Goal: Information Seeking & Learning: Find specific fact

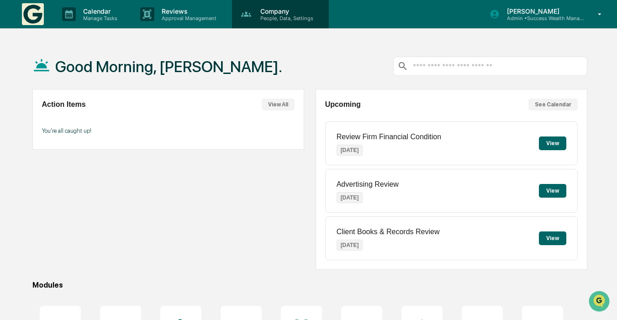
click at [275, 14] on p "Company" at bounding box center [285, 11] width 65 height 8
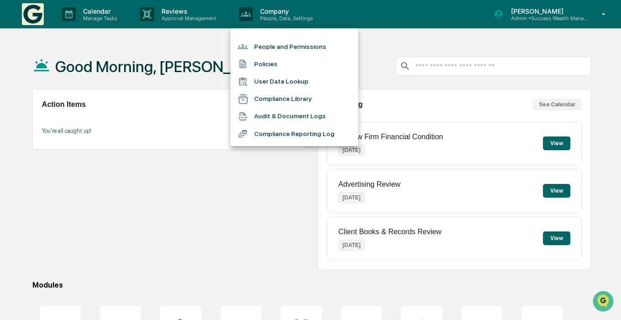
click at [270, 46] on li "People and Permissions" at bounding box center [294, 46] width 128 height 17
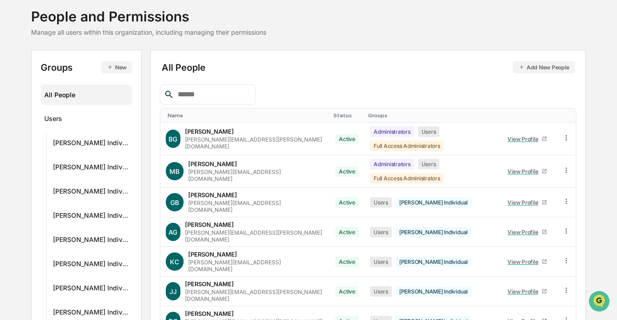
scroll to position [54, 0]
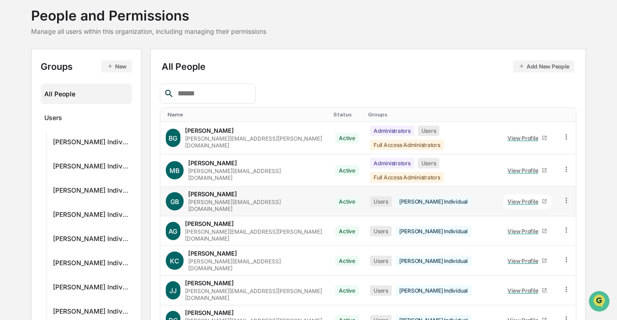
click at [167, 192] on div "GB" at bounding box center [175, 201] width 18 height 18
click at [195, 199] on div "[PERSON_NAME][EMAIL_ADDRESS][DOMAIN_NAME]" at bounding box center [256, 206] width 136 height 14
click at [527, 194] on link "View Profile" at bounding box center [526, 201] width 47 height 14
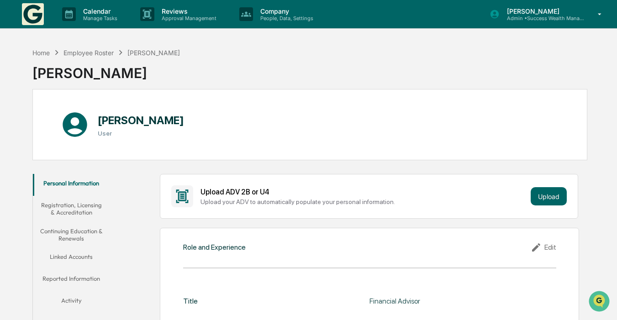
scroll to position [30, 0]
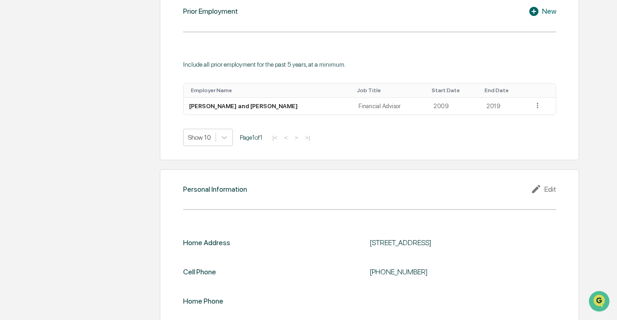
scroll to position [687, 0]
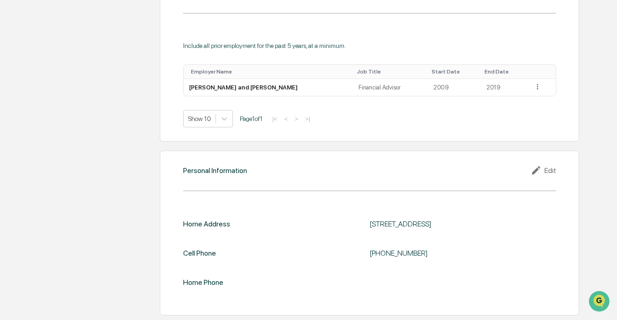
drag, startPoint x: 372, startPoint y: 225, endPoint x: 542, endPoint y: 223, distance: 170.2
click at [542, 223] on div "[STREET_ADDRESS]" at bounding box center [462, 223] width 186 height 9
click at [382, 220] on div "[STREET_ADDRESS]" at bounding box center [462, 223] width 186 height 9
drag, startPoint x: 382, startPoint y: 220, endPoint x: 499, endPoint y: 220, distance: 117.3
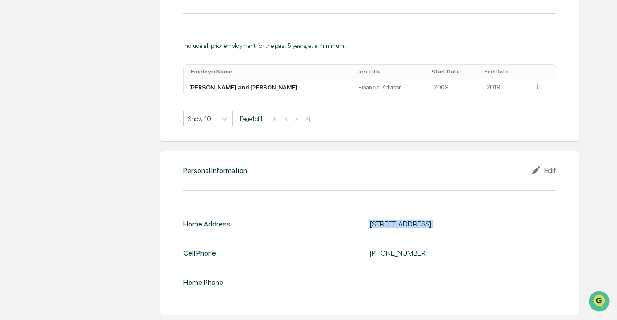
click at [499, 220] on div "[STREET_ADDRESS]" at bounding box center [462, 223] width 186 height 9
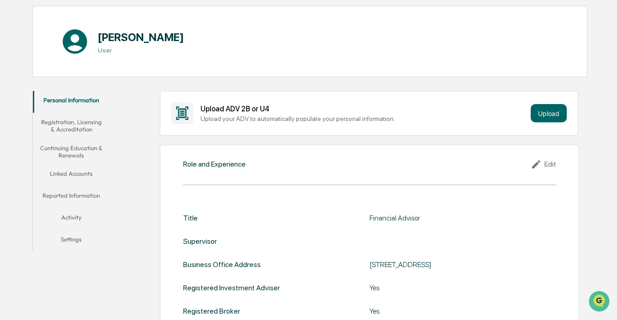
scroll to position [0, 0]
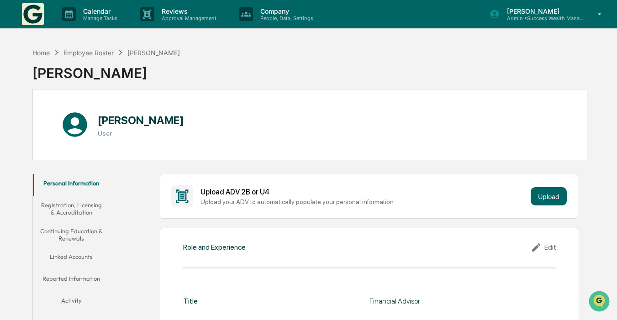
click at [341, 94] on div "[PERSON_NAME] User" at bounding box center [309, 124] width 555 height 71
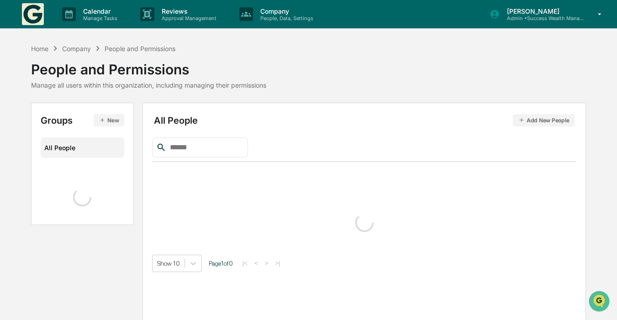
scroll to position [30, 0]
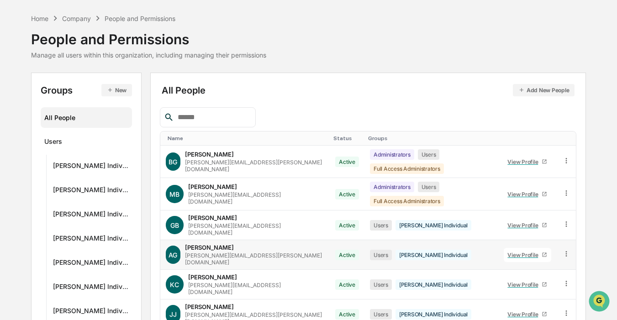
click at [527, 251] on div "View Profile" at bounding box center [524, 254] width 34 height 7
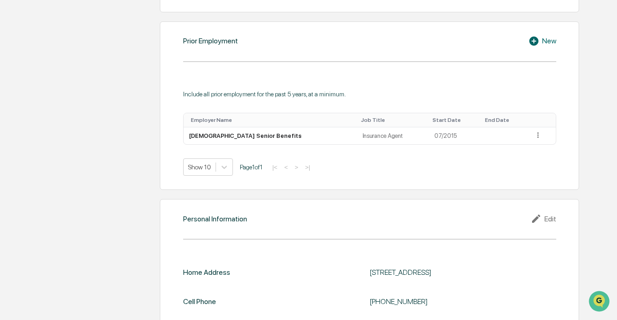
scroll to position [687, 0]
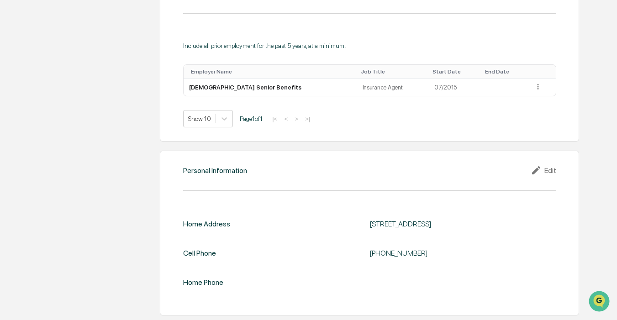
click at [373, 225] on div "[STREET_ADDRESS]" at bounding box center [462, 223] width 186 height 9
drag, startPoint x: 373, startPoint y: 225, endPoint x: 523, endPoint y: 222, distance: 150.2
click at [523, 222] on div "[STREET_ADDRESS]" at bounding box center [462, 223] width 186 height 9
copy div "[STREET_ADDRESS]"
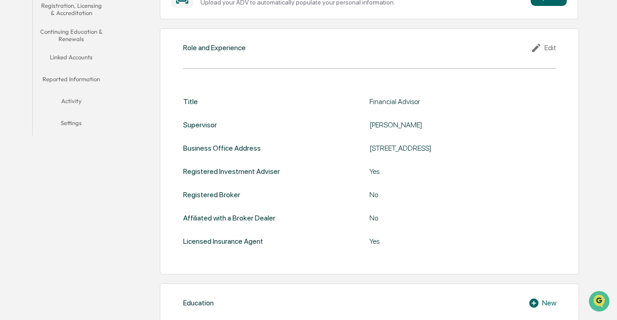
scroll to position [201, 0]
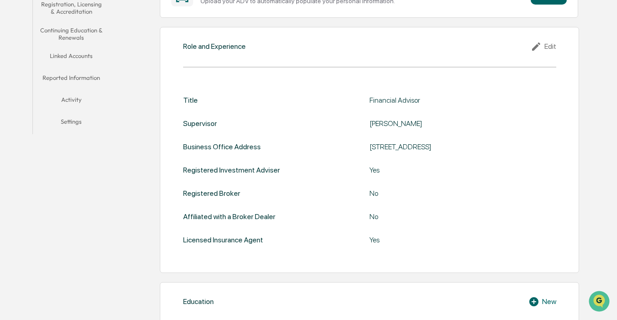
click at [375, 144] on div "[STREET_ADDRESS]" at bounding box center [462, 146] width 186 height 9
drag, startPoint x: 375, startPoint y: 144, endPoint x: 486, endPoint y: 141, distance: 110.5
click at [486, 141] on div "Title Financial Advisor Supervisor [PERSON_NAME] Business Office Address [STREE…" at bounding box center [369, 170] width 372 height 148
copy div "[STREET_ADDRESS]"
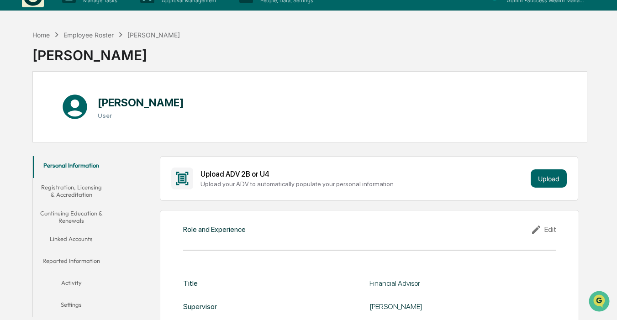
scroll to position [0, 0]
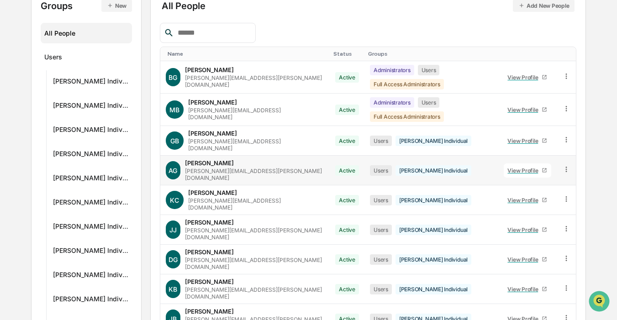
scroll to position [115, 0]
click at [508, 196] on div "View Profile" at bounding box center [524, 199] width 34 height 7
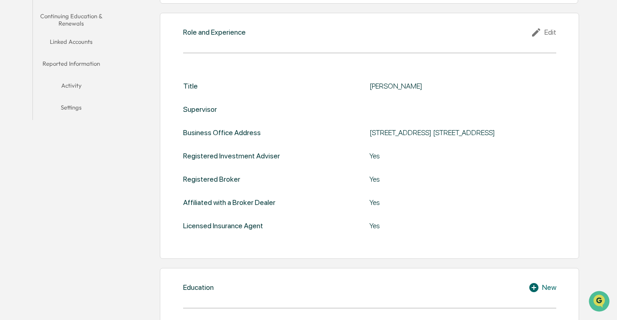
scroll to position [216, 0]
click at [370, 128] on div "[STREET_ADDRESS] [STREET_ADDRESS]" at bounding box center [462, 131] width 186 height 9
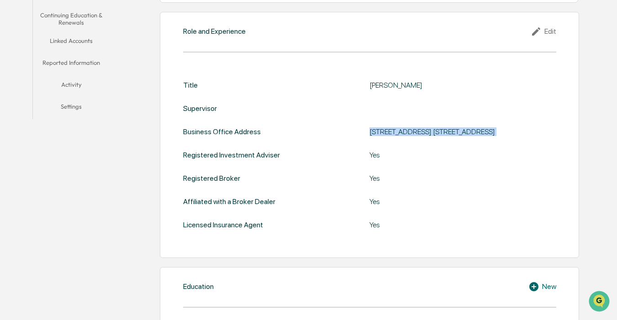
drag, startPoint x: 370, startPoint y: 128, endPoint x: 510, endPoint y: 131, distance: 139.7
click at [510, 131] on div "[STREET_ADDRESS] [STREET_ADDRESS]" at bounding box center [462, 131] width 186 height 9
copy div "[STREET_ADDRESS] [STREET_ADDRESS]"
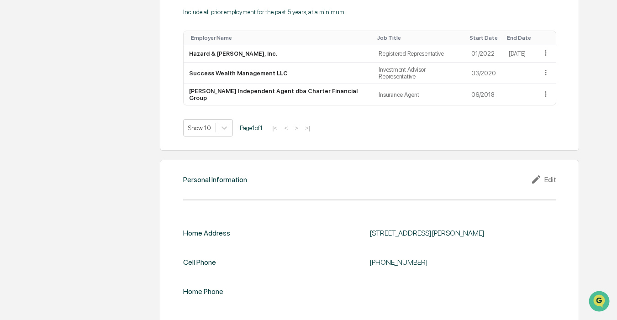
scroll to position [722, 0]
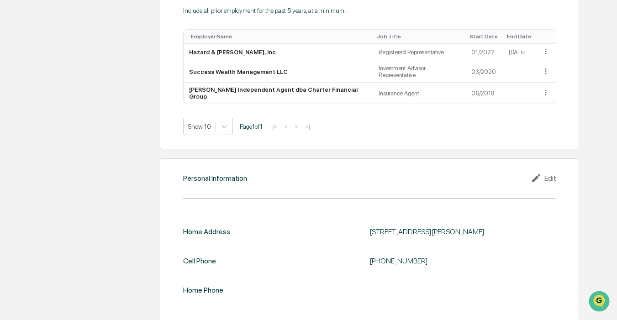
click at [379, 227] on div "[STREET_ADDRESS][PERSON_NAME]" at bounding box center [462, 231] width 186 height 9
copy div "[STREET_ADDRESS][PERSON_NAME]"
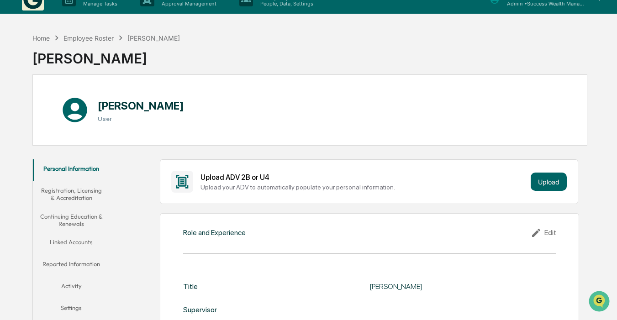
scroll to position [0, 0]
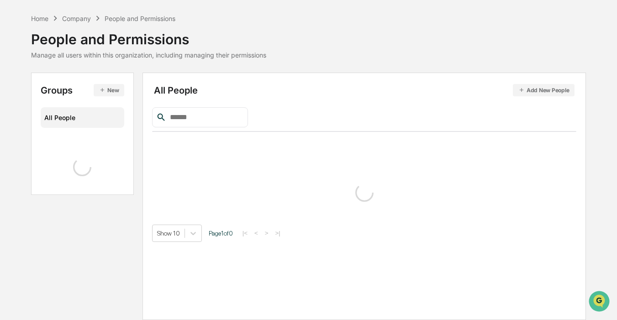
scroll to position [213, 0]
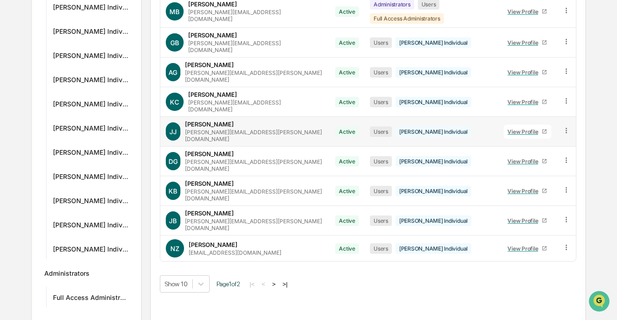
click at [514, 125] on link "View Profile" at bounding box center [526, 132] width 47 height 14
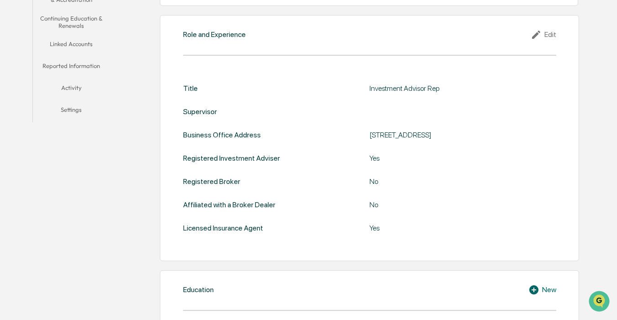
click at [379, 136] on div "[STREET_ADDRESS]" at bounding box center [462, 135] width 186 height 9
copy div "[STREET_ADDRESS]"
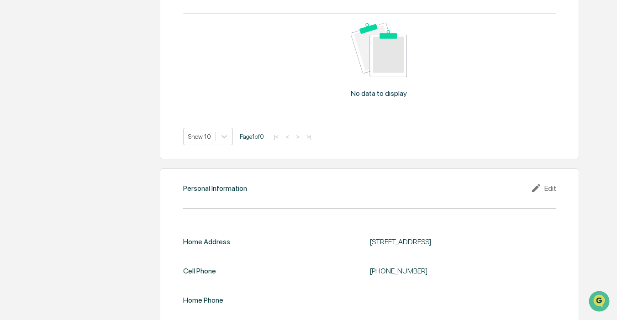
scroll to position [826, 0]
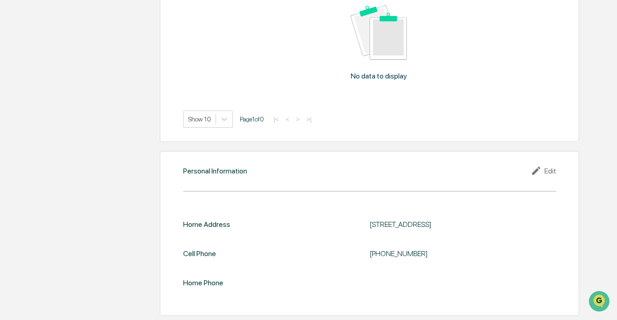
click at [375, 222] on div "[STREET_ADDRESS]" at bounding box center [462, 224] width 186 height 9
copy div "[STREET_ADDRESS]"
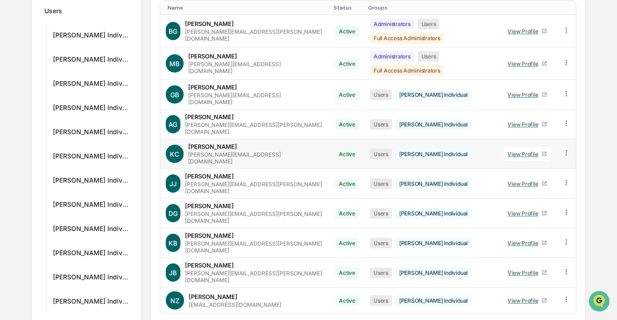
scroll to position [162, 0]
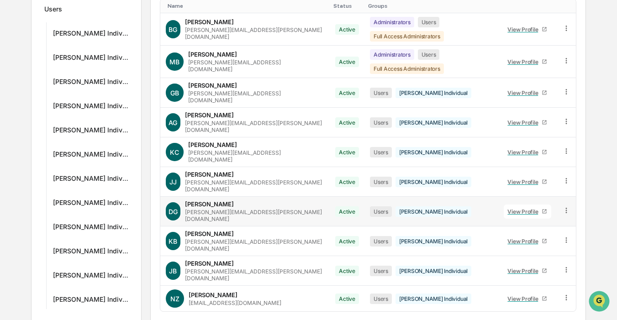
click at [509, 208] on div "View Profile" at bounding box center [524, 211] width 34 height 7
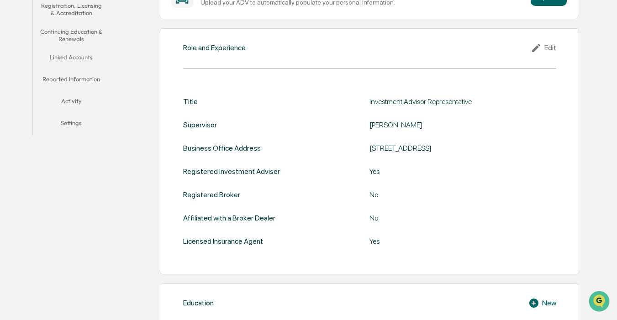
scroll to position [200, 0]
click at [377, 151] on div "[STREET_ADDRESS]" at bounding box center [462, 147] width 186 height 9
copy div "[STREET_ADDRESS]"
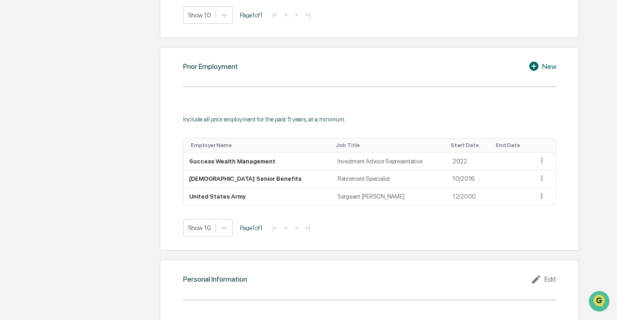
scroll to position [769, 0]
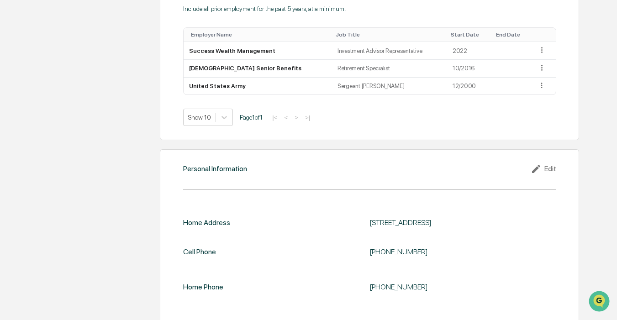
click at [375, 218] on div "[STREET_ADDRESS]" at bounding box center [462, 222] width 186 height 9
copy div "[STREET_ADDRESS]"
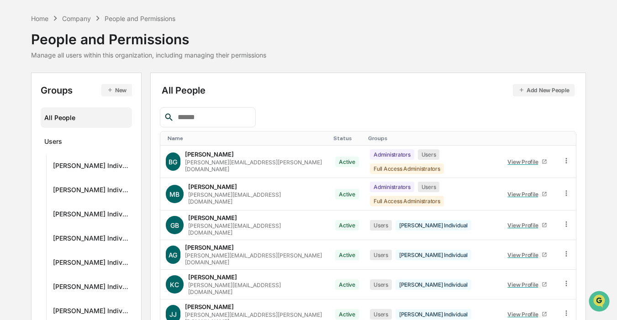
scroll to position [213, 0]
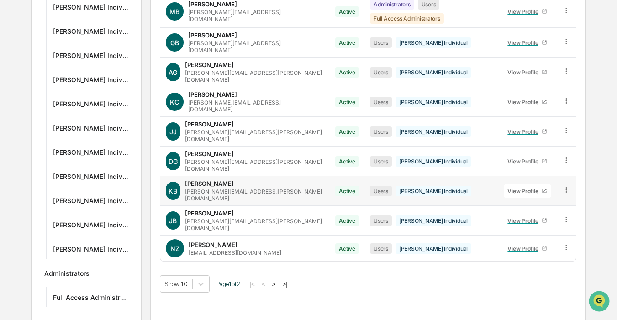
click at [513, 188] on div "View Profile" at bounding box center [524, 191] width 34 height 7
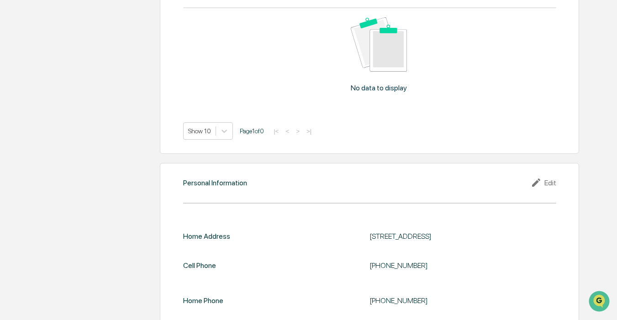
scroll to position [768, 0]
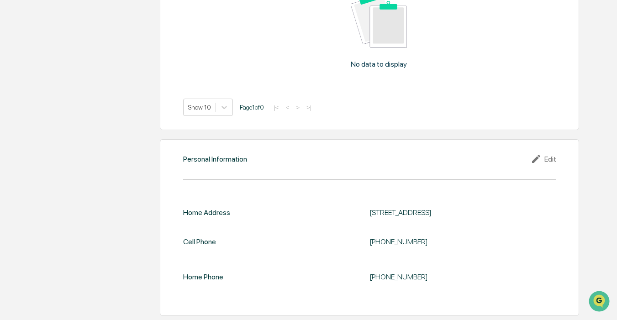
click at [376, 208] on div "[STREET_ADDRESS]" at bounding box center [462, 212] width 186 height 9
copy div "[STREET_ADDRESS]"
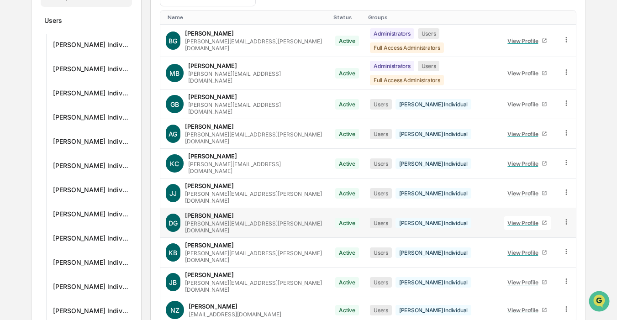
scroll to position [151, 0]
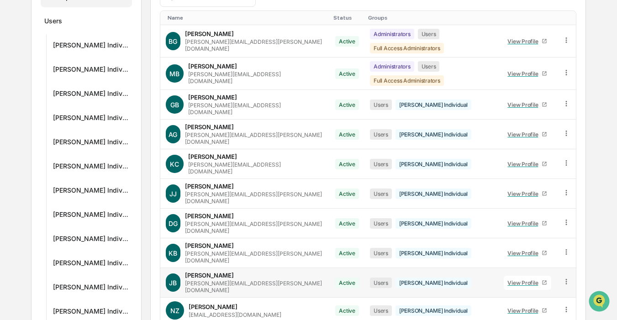
click at [515, 279] on div "View Profile" at bounding box center [524, 282] width 34 height 7
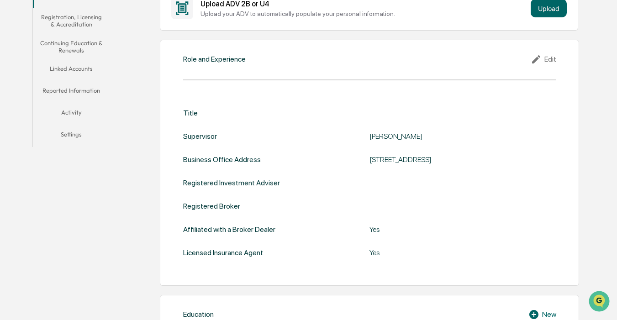
scroll to position [188, 0]
click at [382, 159] on div "[STREET_ADDRESS]" at bounding box center [462, 159] width 186 height 9
copy div "[STREET_ADDRESS]"
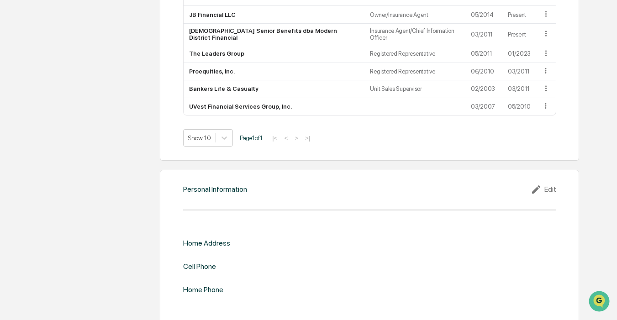
scroll to position [781, 0]
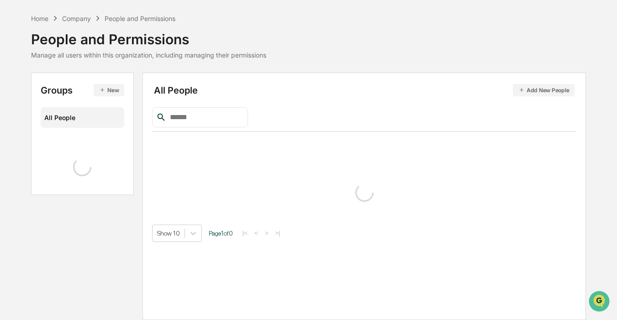
scroll to position [213, 0]
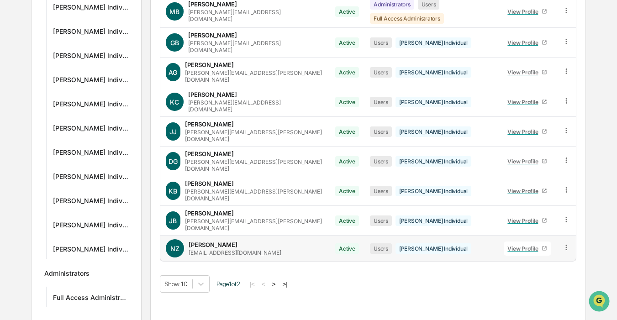
click at [528, 245] on div "View Profile" at bounding box center [524, 248] width 34 height 7
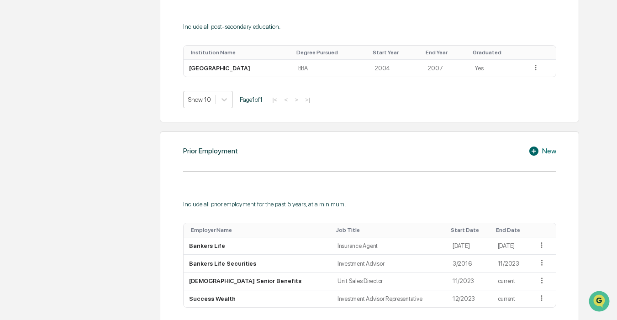
scroll to position [752, 0]
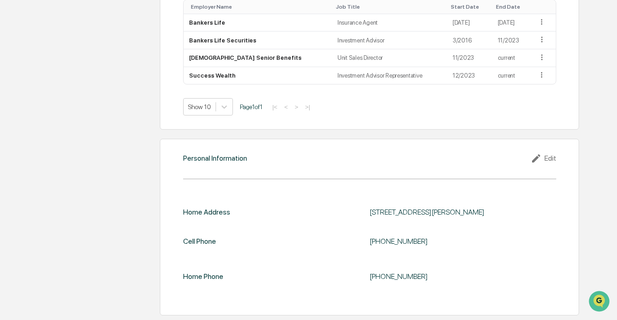
click at [374, 209] on div "[STREET_ADDRESS][PERSON_NAME]" at bounding box center [462, 212] width 186 height 9
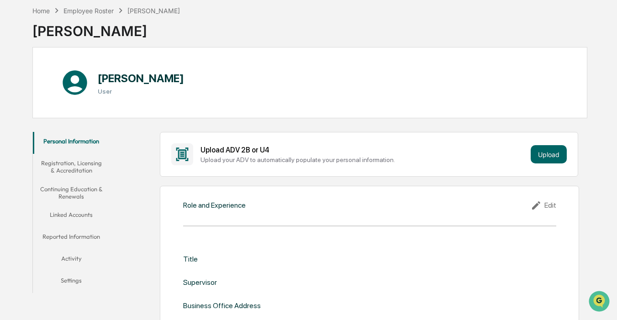
scroll to position [0, 0]
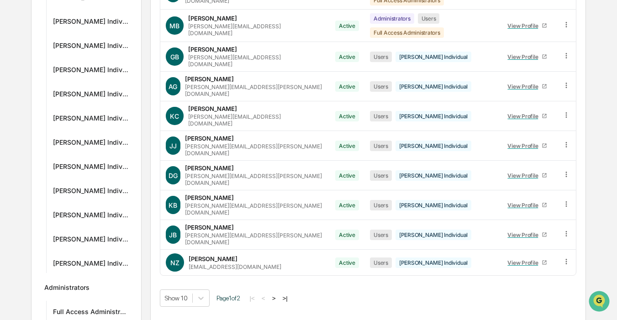
scroll to position [203, 0]
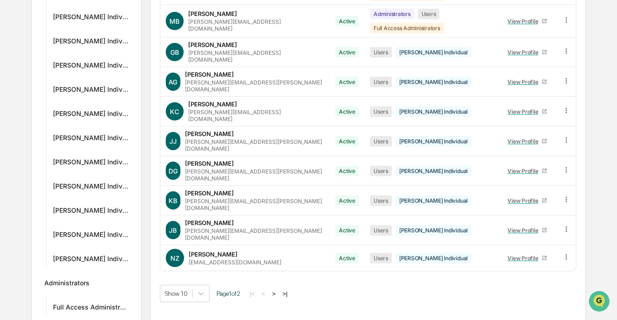
click at [278, 290] on button ">" at bounding box center [273, 294] width 9 height 8
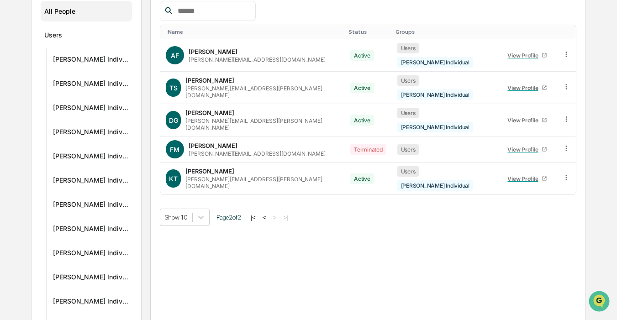
scroll to position [130, 0]
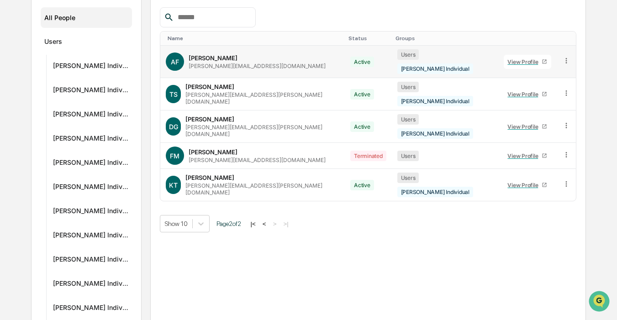
click at [511, 58] on div "View Profile" at bounding box center [524, 61] width 34 height 7
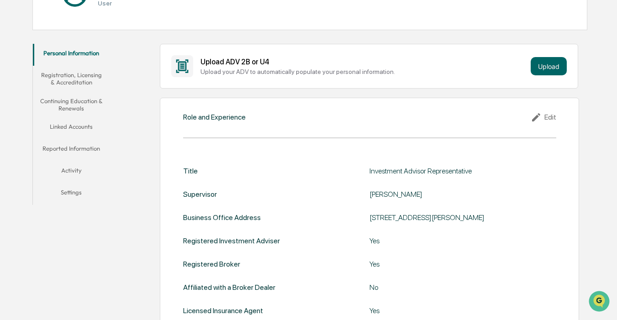
scroll to position [156, 0]
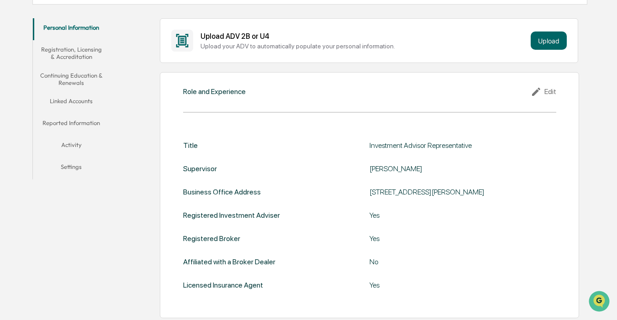
click at [374, 192] on div "[STREET_ADDRESS][PERSON_NAME]" at bounding box center [462, 192] width 186 height 9
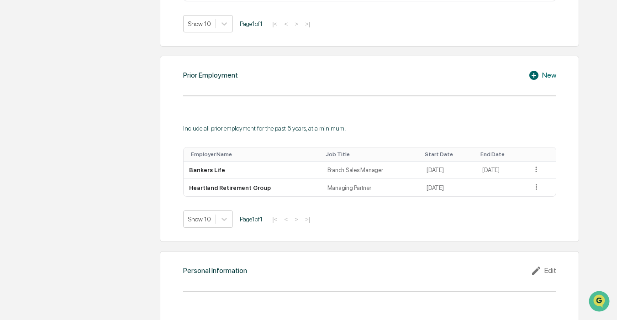
scroll to position [705, 0]
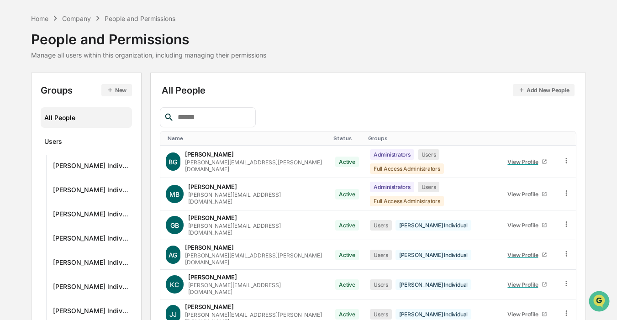
scroll to position [213, 0]
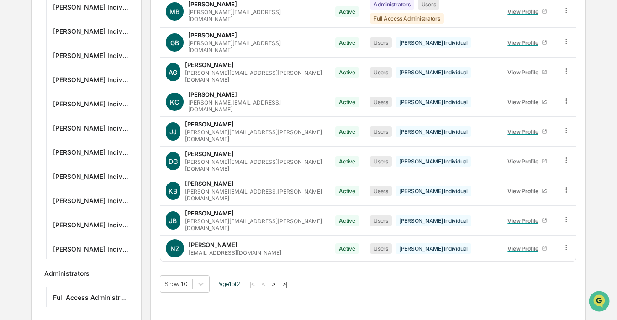
click at [277, 280] on button ">" at bounding box center [273, 284] width 9 height 8
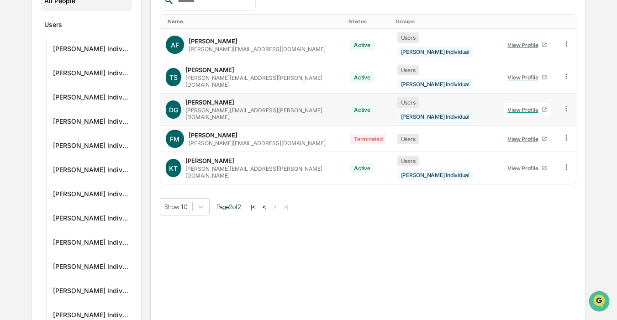
scroll to position [146, 0]
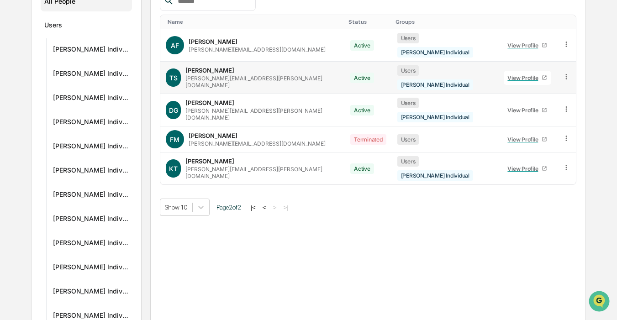
click at [505, 71] on link "View Profile" at bounding box center [526, 78] width 47 height 14
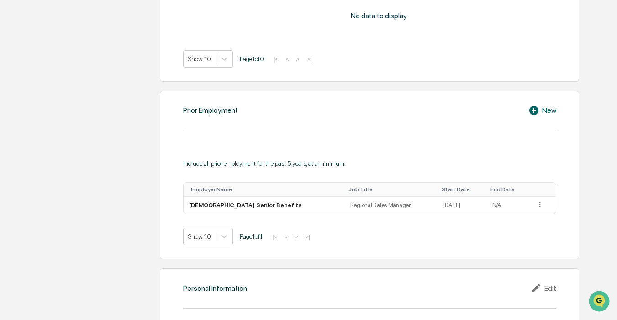
scroll to position [756, 0]
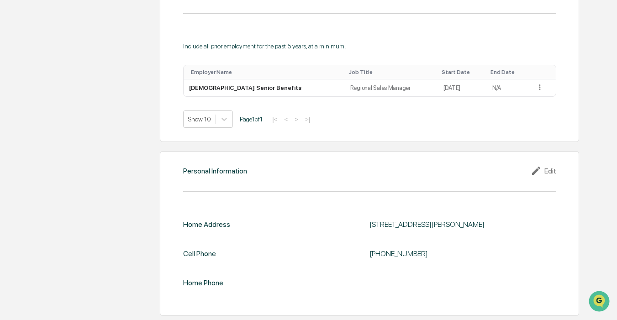
click at [377, 225] on div "[STREET_ADDRESS][PERSON_NAME]" at bounding box center [462, 224] width 186 height 9
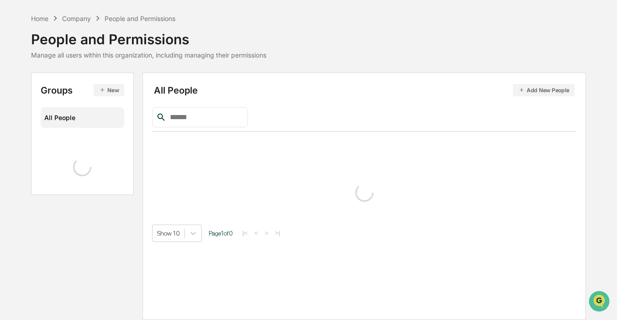
scroll to position [213, 0]
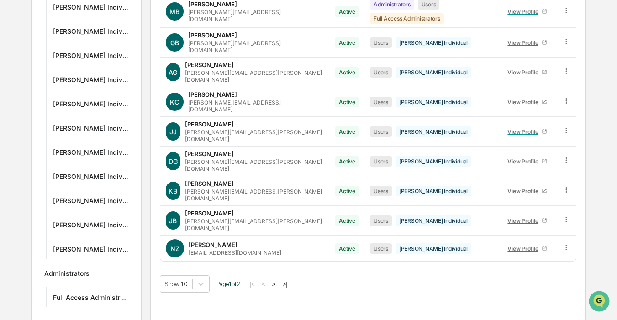
click at [278, 280] on button ">" at bounding box center [273, 284] width 9 height 8
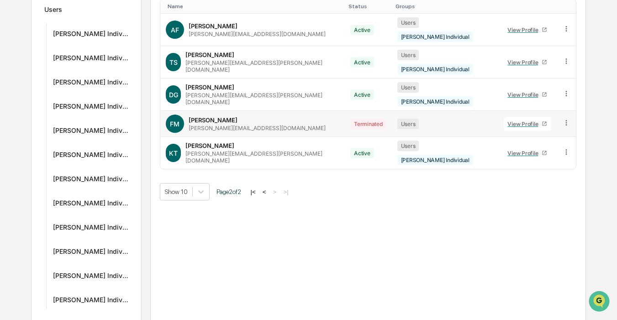
scroll to position [162, 0]
click at [507, 88] on link "View Profile" at bounding box center [526, 95] width 47 height 14
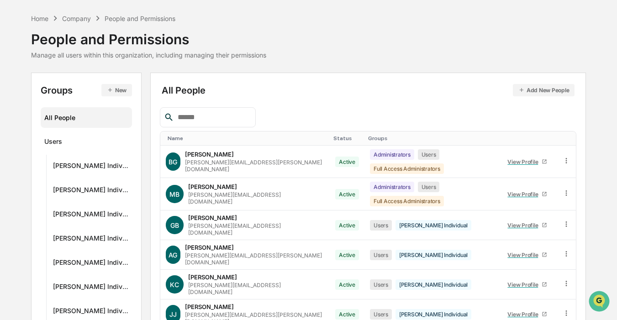
scroll to position [213, 0]
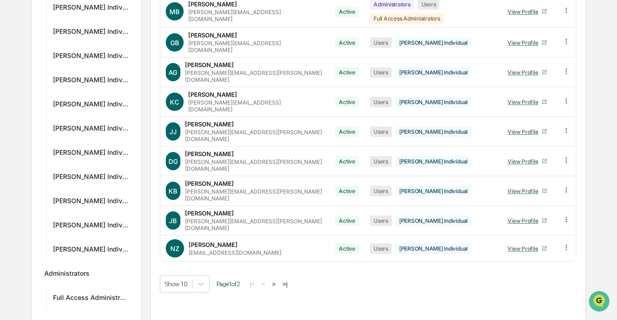
click at [278, 280] on button ">" at bounding box center [273, 284] width 9 height 8
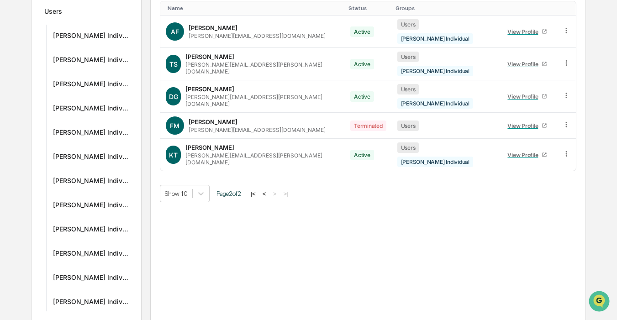
scroll to position [159, 0]
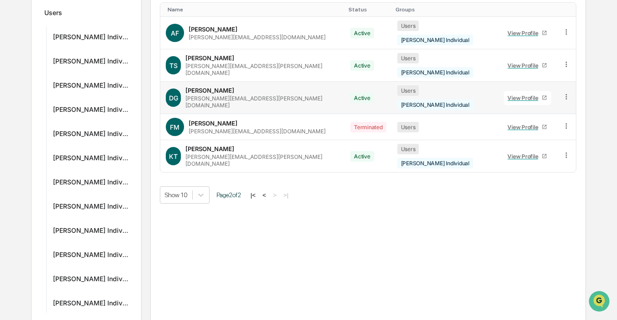
click at [565, 94] on icon at bounding box center [565, 96] width 1 height 5
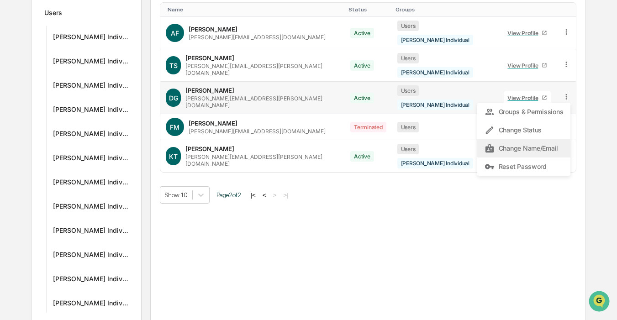
click at [523, 143] on div "Change Name/Email" at bounding box center [523, 148] width 78 height 11
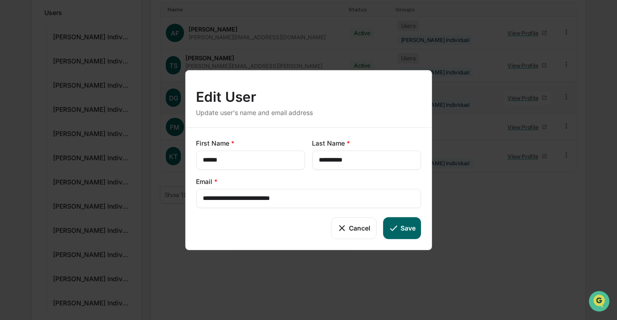
click at [364, 157] on input "**********" at bounding box center [366, 159] width 95 height 9
click at [406, 230] on button "Save" at bounding box center [401, 228] width 38 height 22
type input "**********"
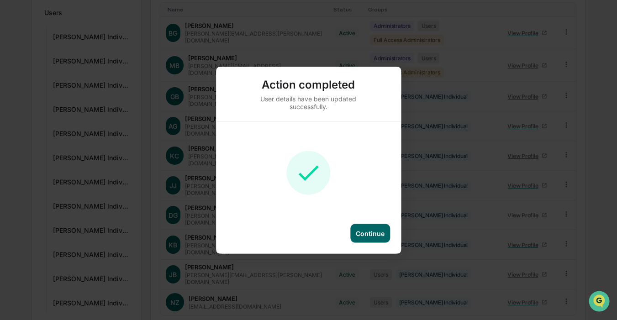
click at [373, 236] on div "Continue" at bounding box center [369, 233] width 29 height 8
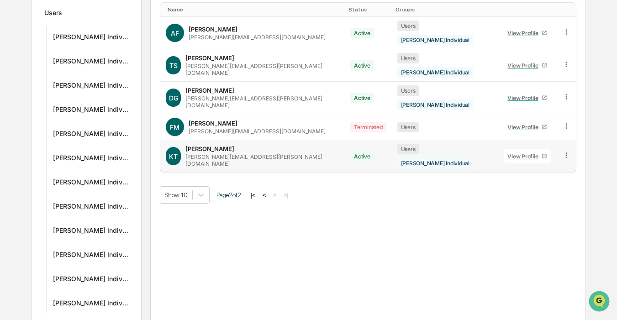
click at [509, 153] on div "View Profile" at bounding box center [524, 156] width 34 height 7
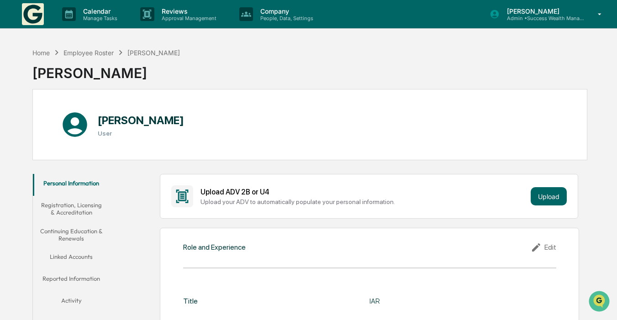
scroll to position [146, 0]
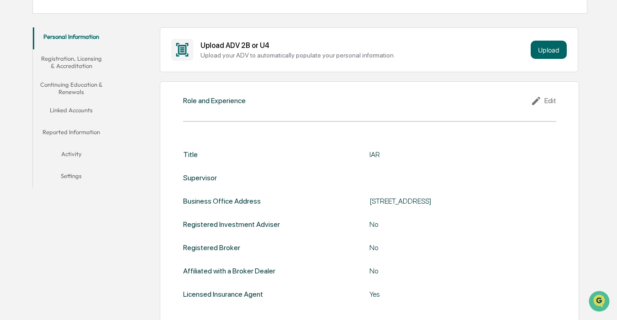
click at [376, 204] on div "[STREET_ADDRESS]" at bounding box center [462, 201] width 186 height 9
click at [406, 97] on div "Role and Experience Edit" at bounding box center [369, 100] width 372 height 11
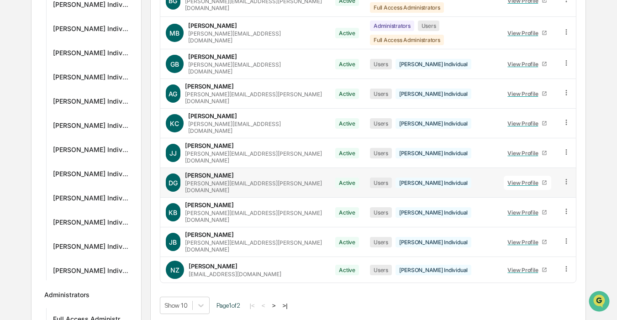
scroll to position [192, 0]
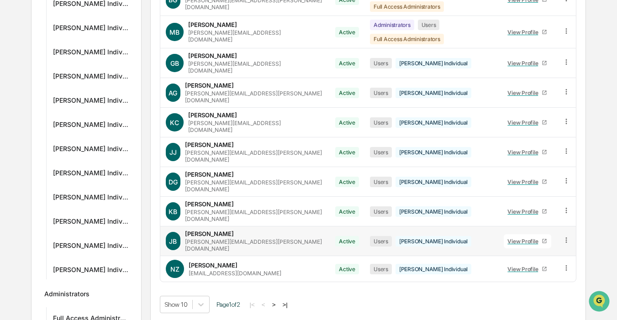
click at [510, 238] on div "View Profile" at bounding box center [524, 241] width 34 height 7
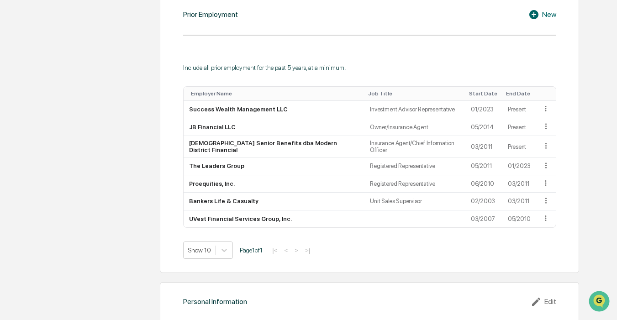
scroll to position [781, 0]
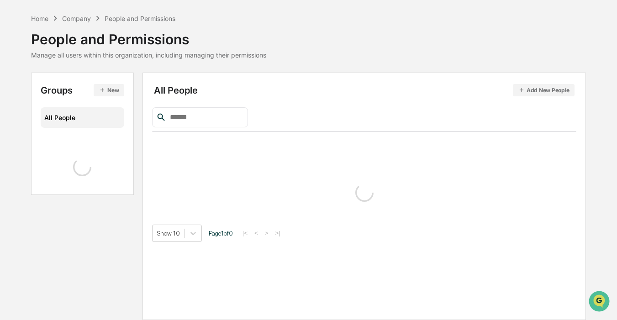
scroll to position [213, 0]
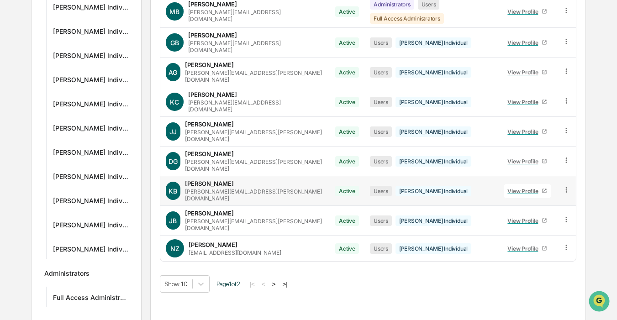
click at [526, 184] on link "View Profile" at bounding box center [526, 191] width 47 height 14
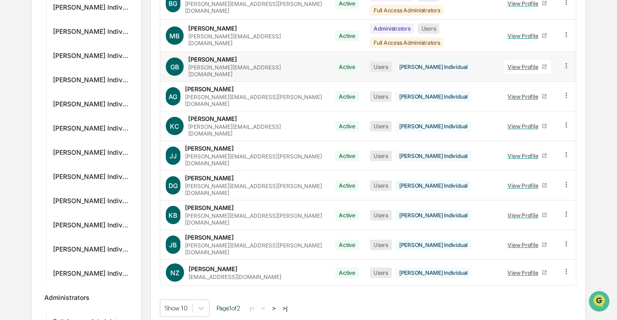
scroll to position [213, 0]
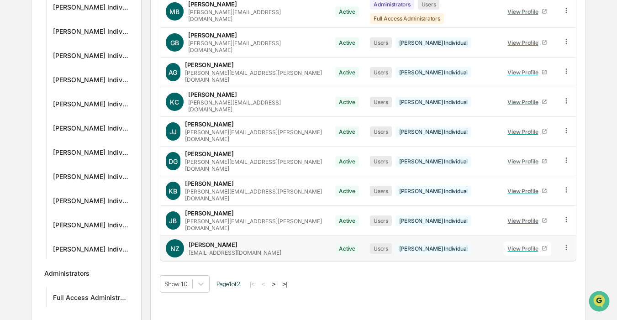
click at [508, 245] on div "View Profile" at bounding box center [524, 248] width 34 height 7
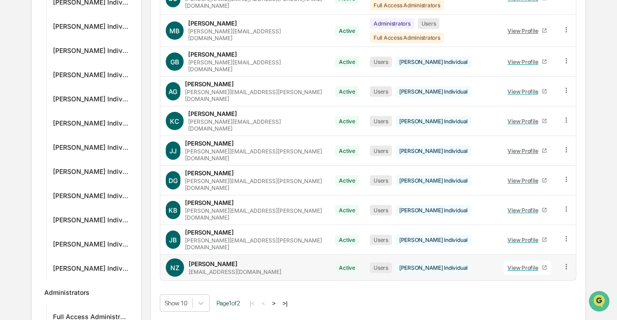
scroll to position [213, 0]
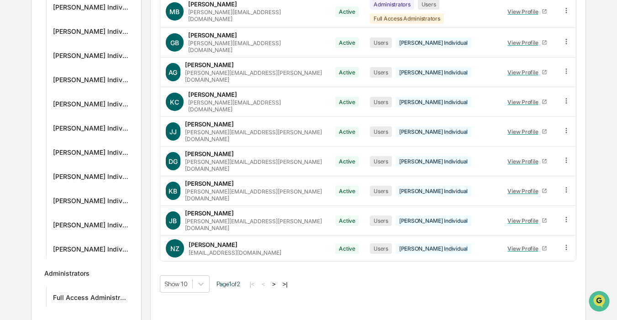
click at [277, 280] on button ">" at bounding box center [273, 284] width 9 height 8
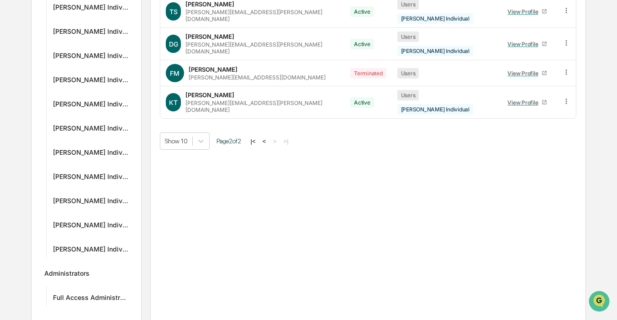
scroll to position [168, 0]
